Goal: Find contact information

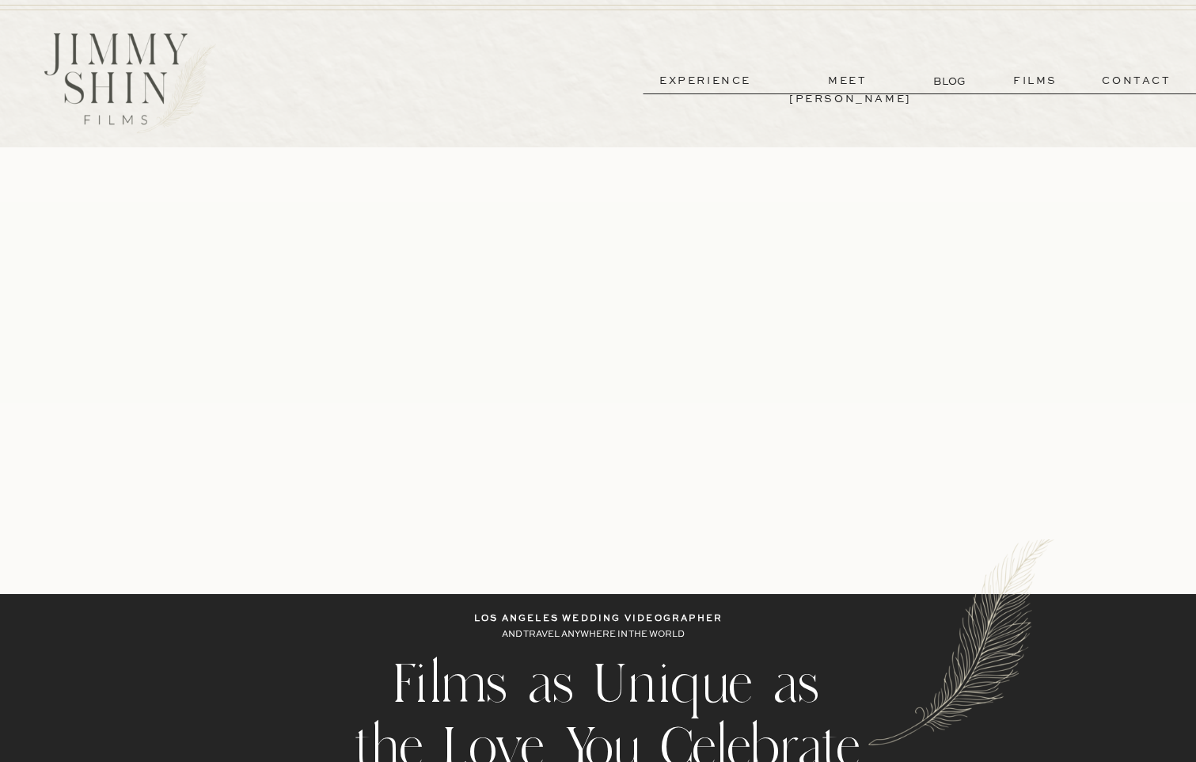
click at [1112, 81] on p "contact" at bounding box center [1137, 81] width 114 height 18
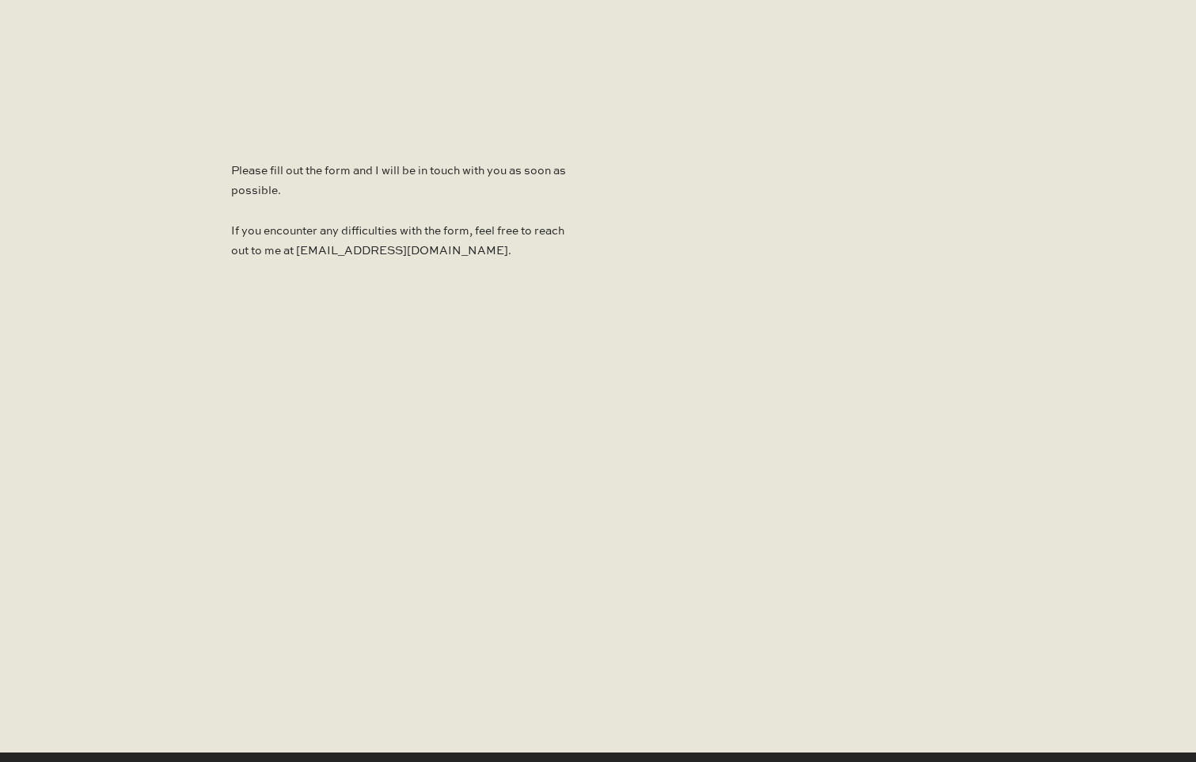
scroll to position [1085, 0]
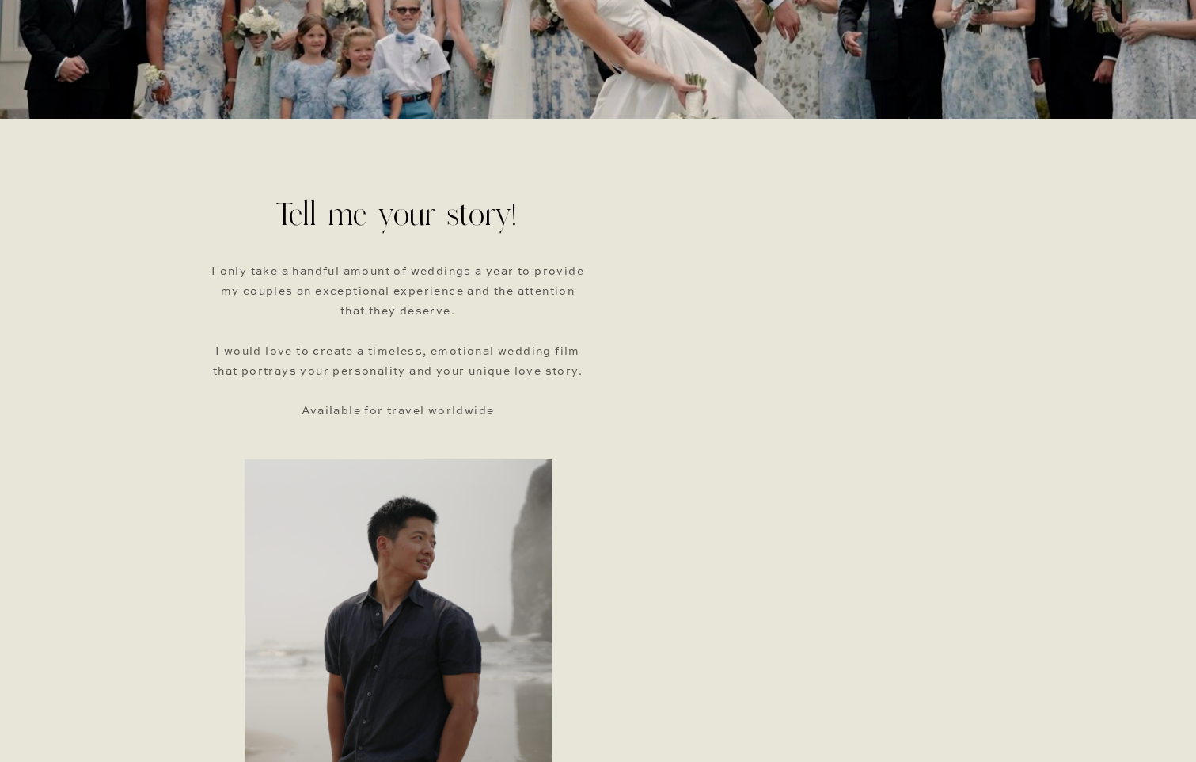
click at [545, 192] on div "meet jimmy films contact experience BLOG Please fill out the form and I will be…" at bounding box center [598, 539] width 1196 height 1846
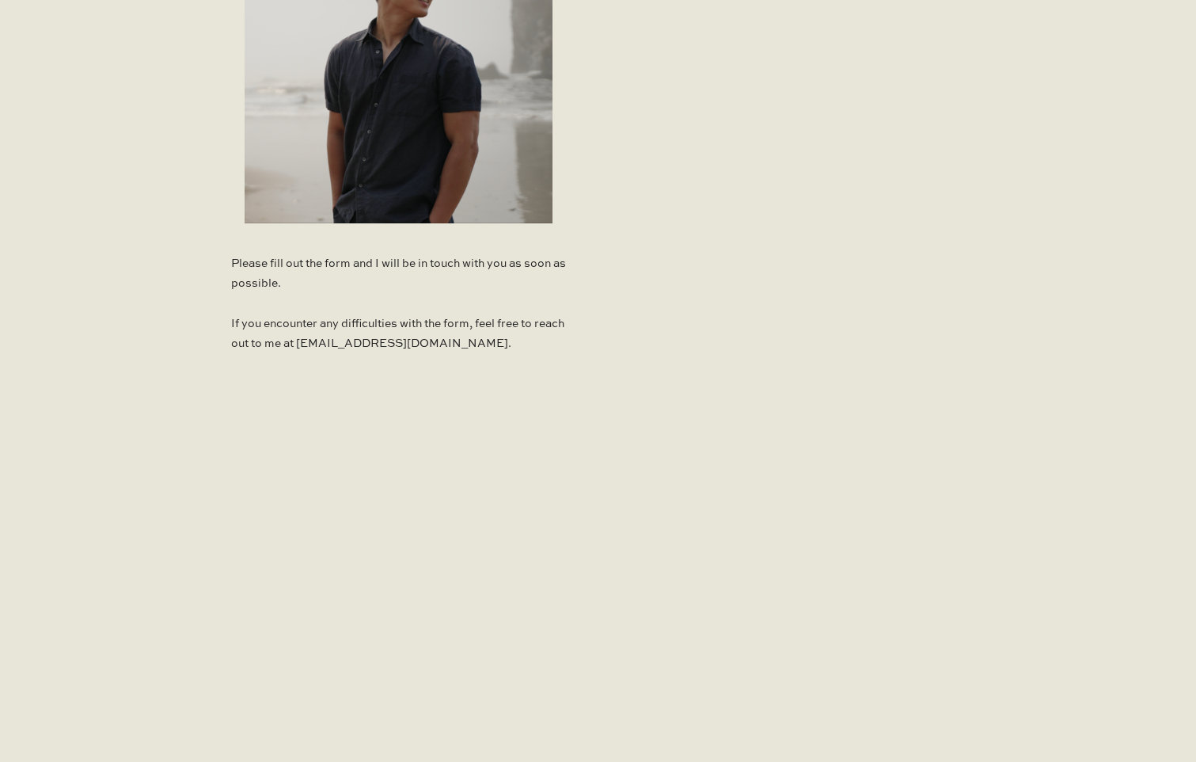
scroll to position [950, 0]
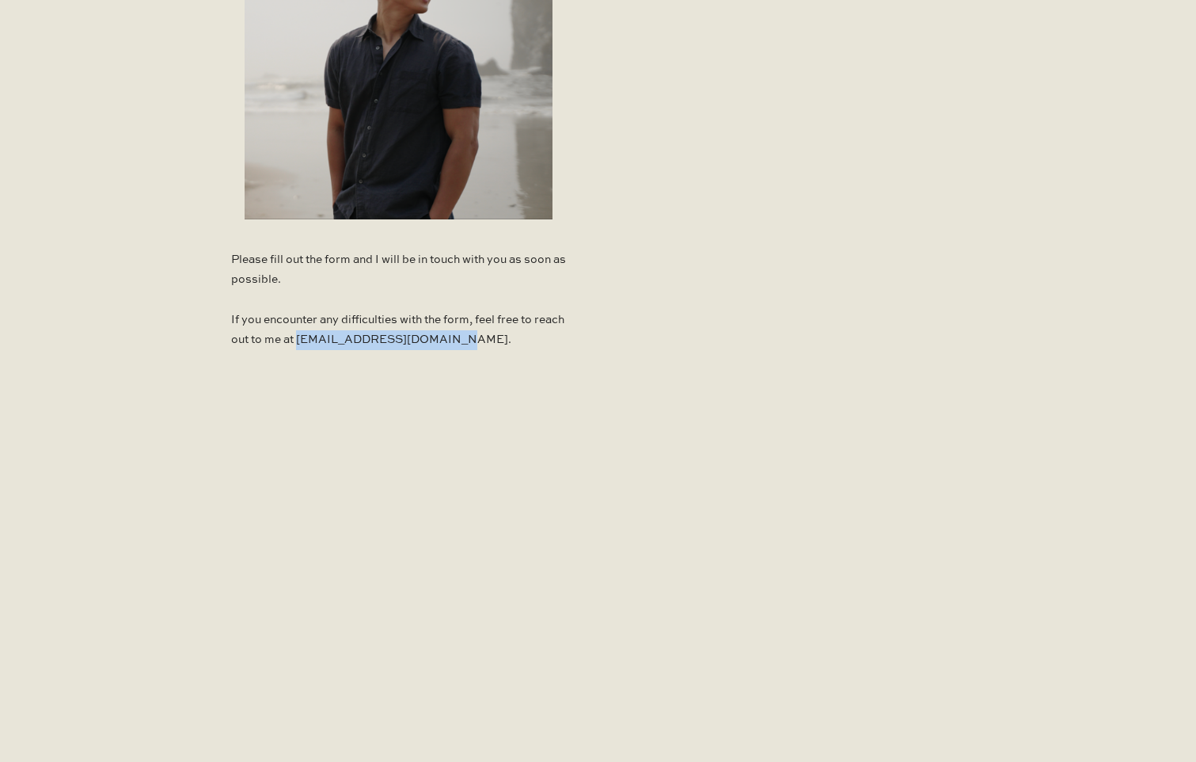
drag, startPoint x: 476, startPoint y: 343, endPoint x: 331, endPoint y: 340, distance: 144.9
click at [331, 340] on p "Please fill out the form and I will be in touch with you as soon as possible. I…" at bounding box center [398, 304] width 335 height 108
copy p "jimmyshinfilms@gmail.com"
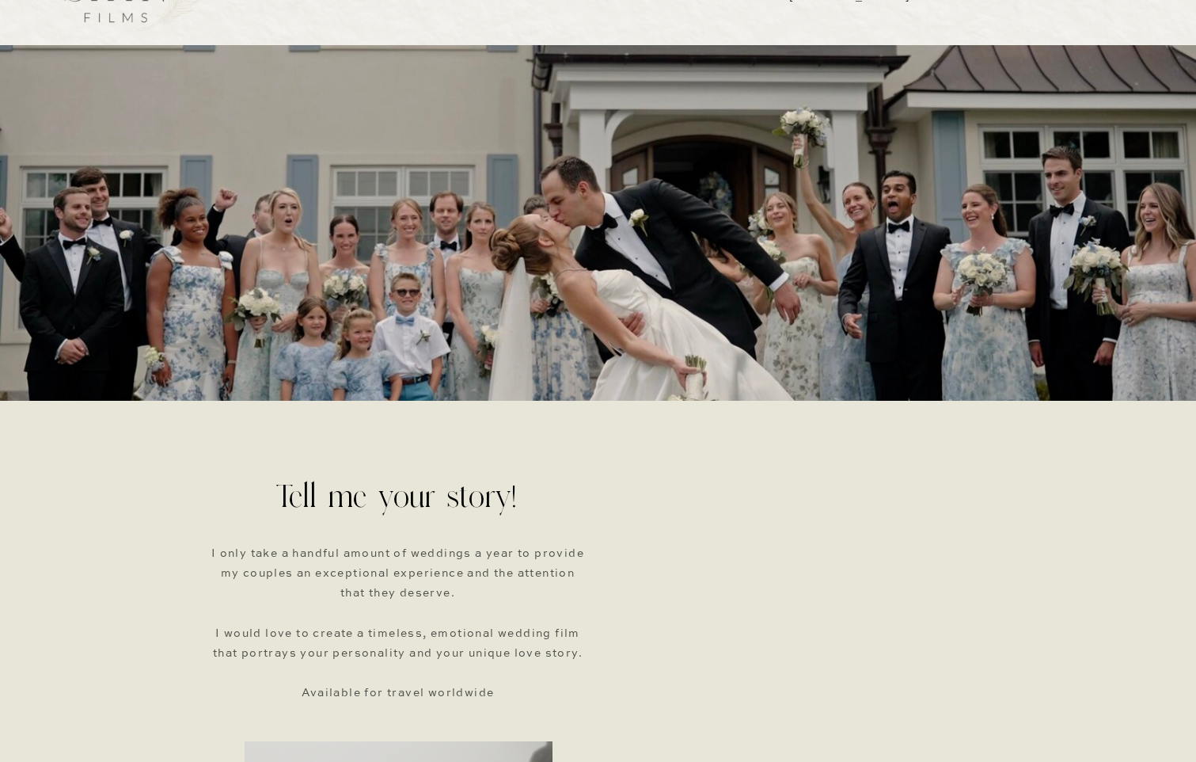
scroll to position [0, 0]
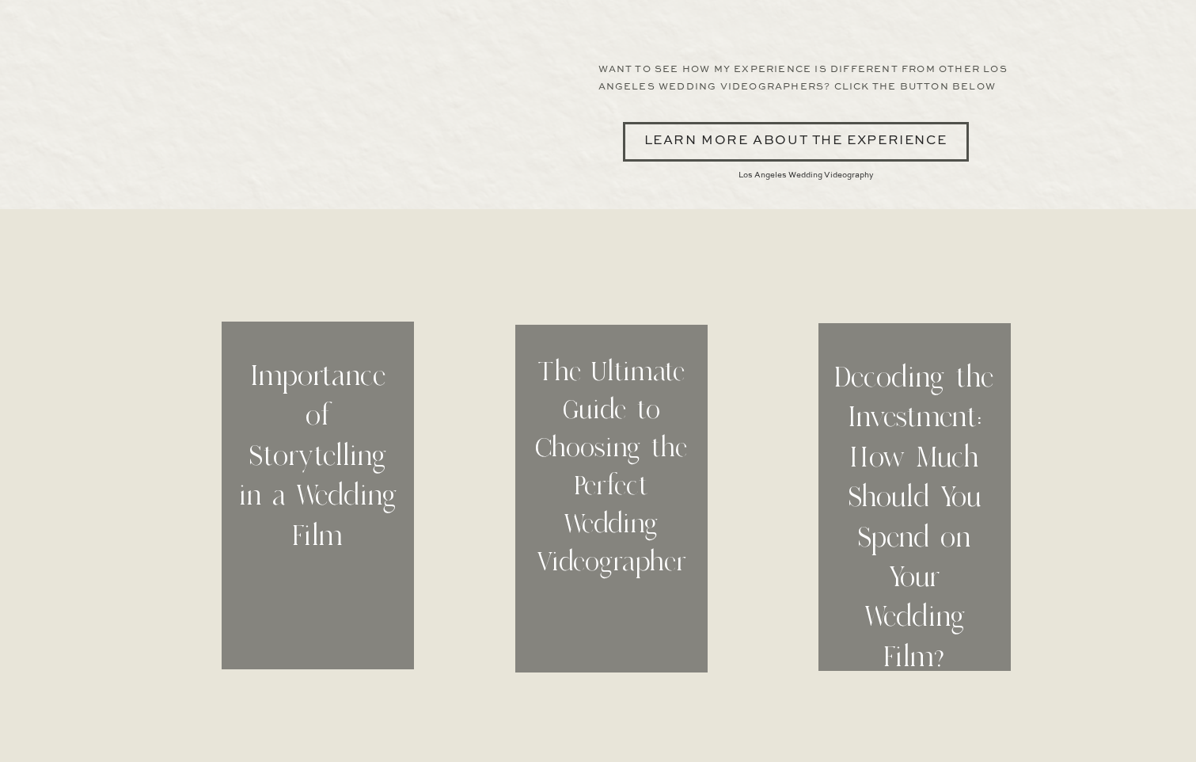
scroll to position [4958, 0]
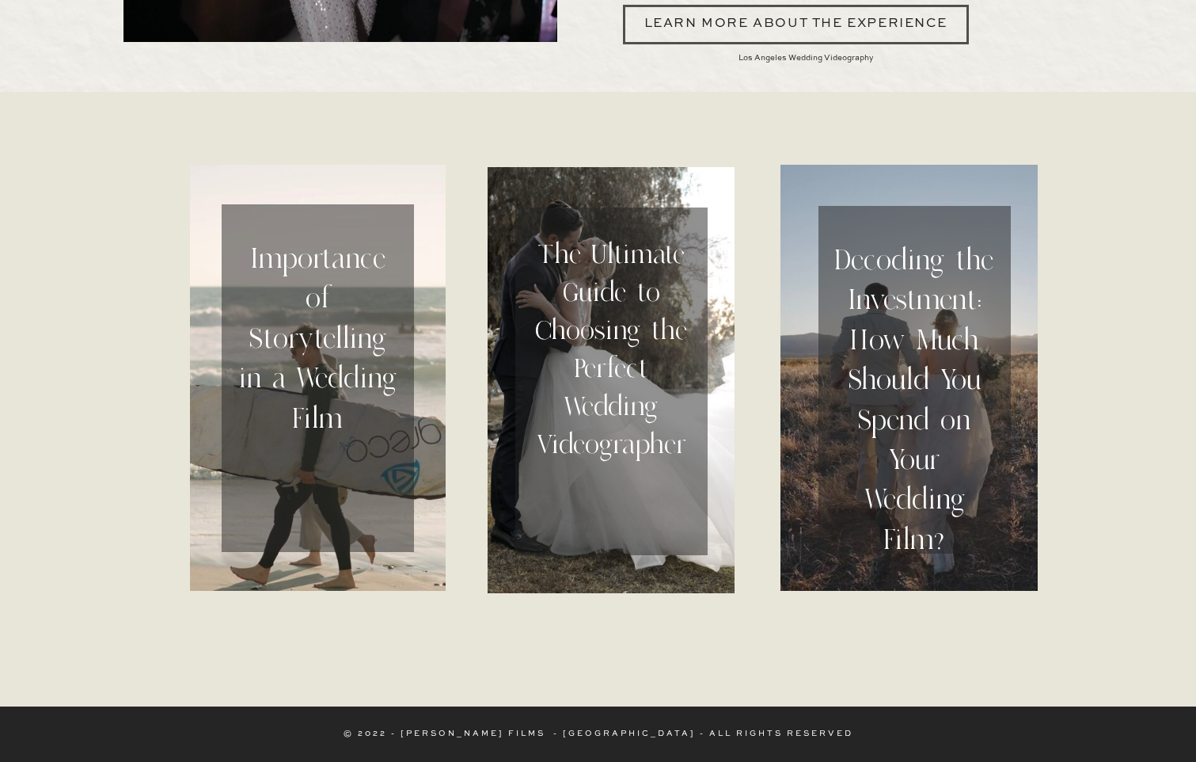
click at [1036, 67] on img at bounding box center [1036, 67] width 0 height 0
